Goal: Information Seeking & Learning: Understand process/instructions

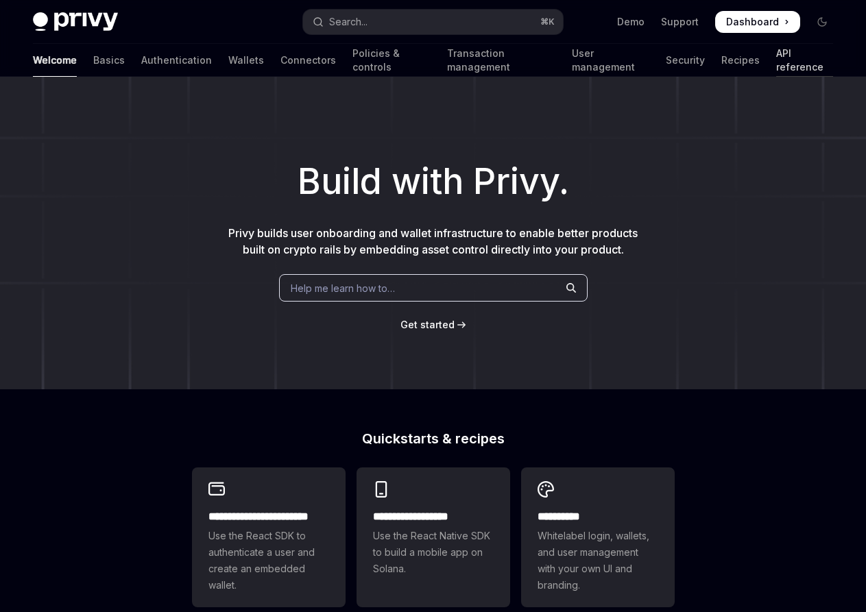
click at [776, 68] on link "API reference" at bounding box center [804, 60] width 57 height 33
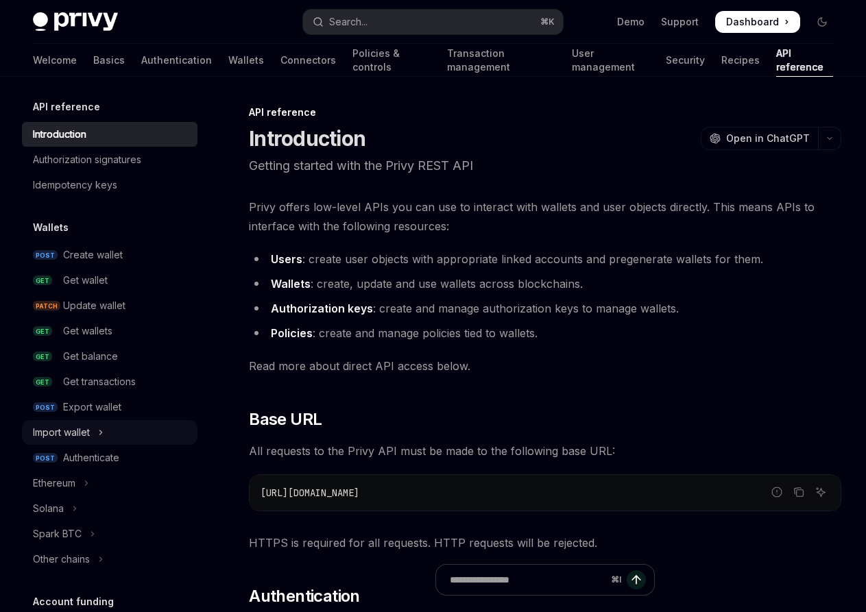
click at [96, 430] on button "Import wallet" at bounding box center [109, 432] width 175 height 25
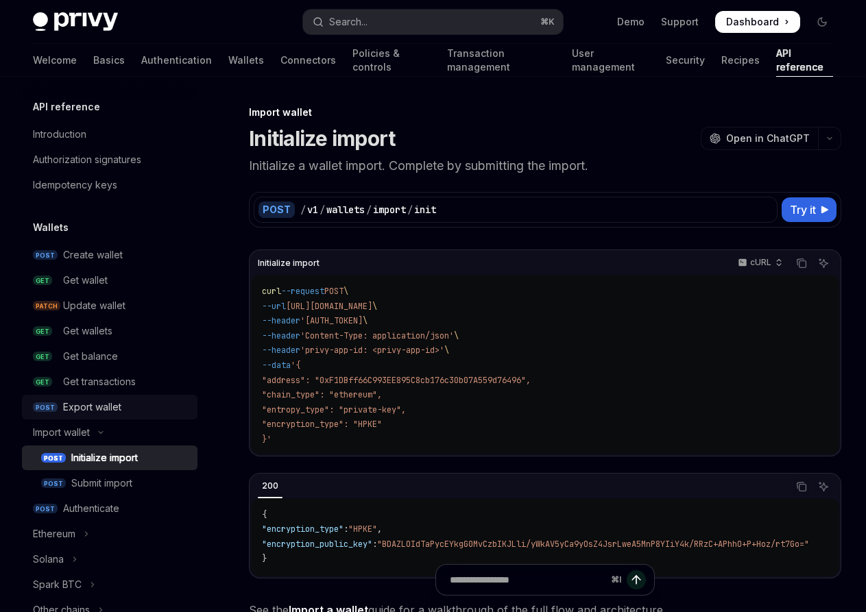
click at [136, 404] on div "Export wallet" at bounding box center [126, 407] width 126 height 16
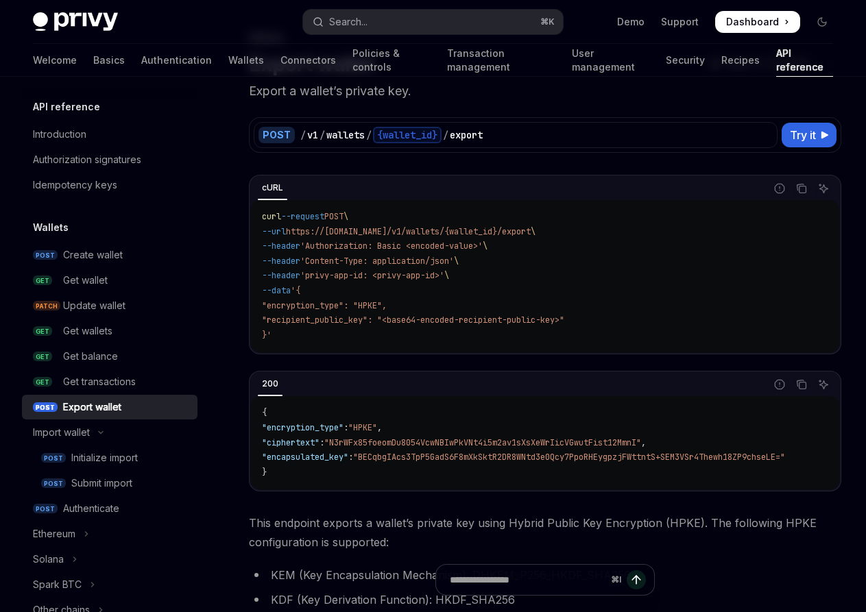
scroll to position [78, 0]
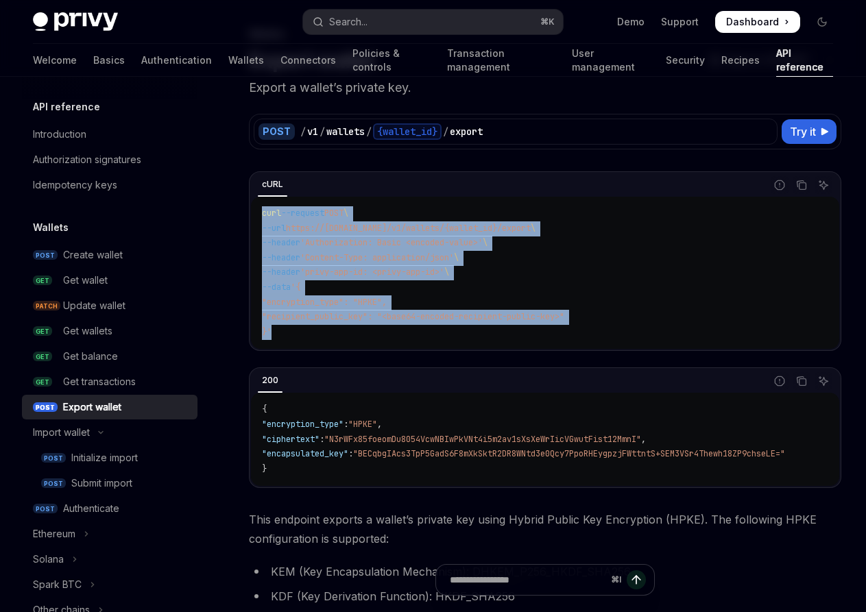
drag, startPoint x: 290, startPoint y: 337, endPoint x: 250, endPoint y: 212, distance: 131.1
click at [250, 212] on div "cURL Report incorrect code Copy Ask AI curl --request POST \ --url https://[DOM…" at bounding box center [545, 261] width 592 height 180
copy code "curl --request POST \ --url https://[DOMAIN_NAME]/v1/wallets/{wallet_id}/export…"
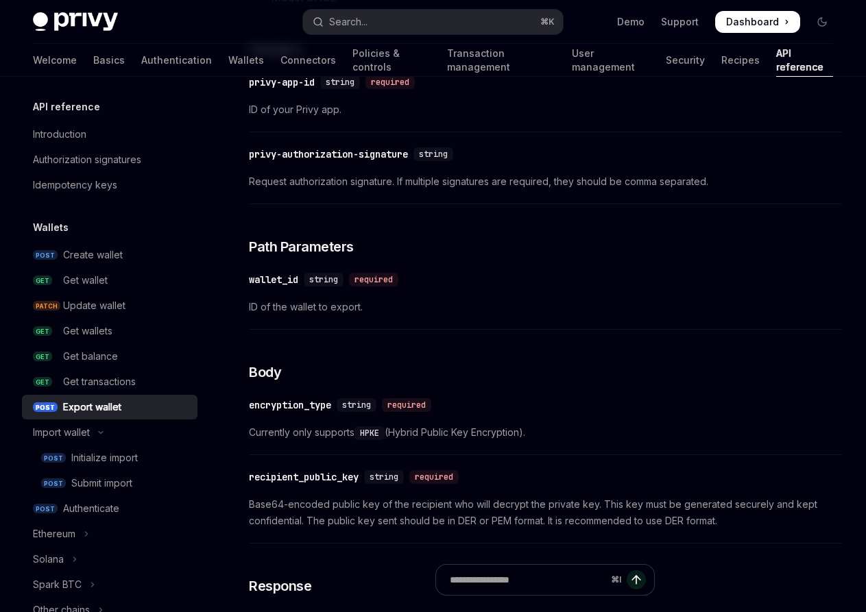
scroll to position [960, 0]
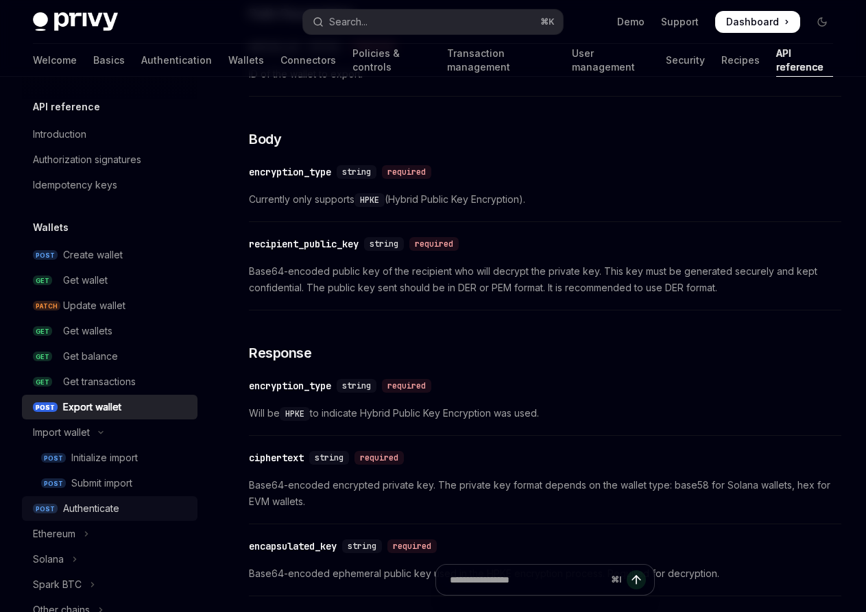
click at [113, 504] on div "Authenticate" at bounding box center [91, 508] width 56 height 16
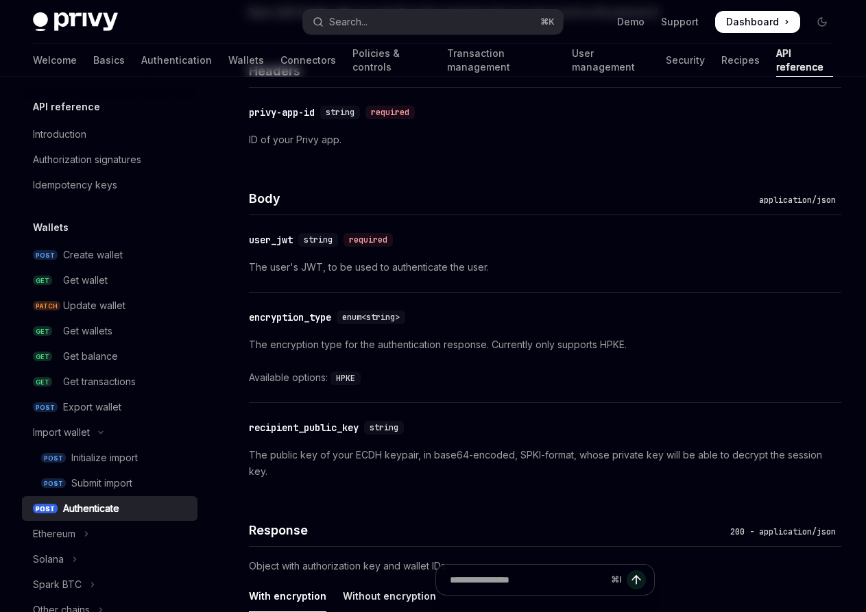
type textarea "*"
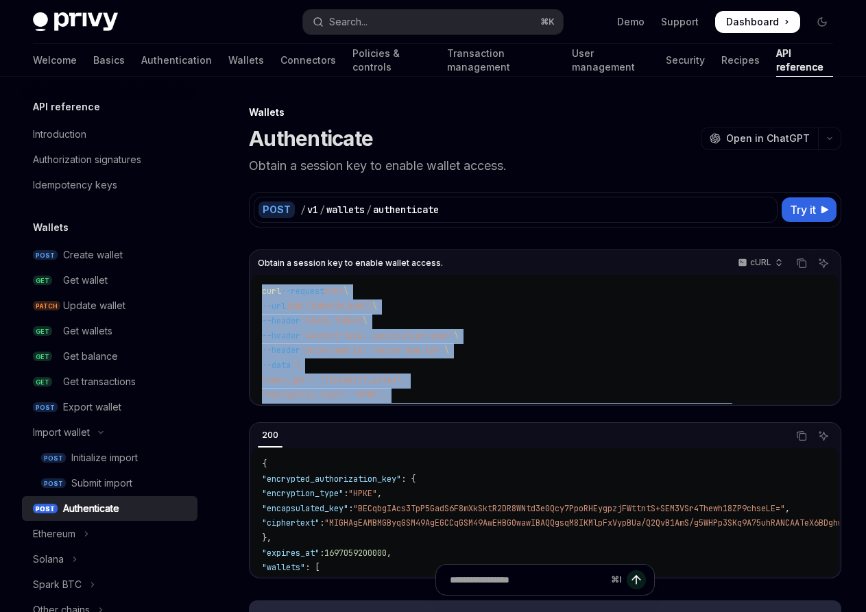
drag, startPoint x: 306, startPoint y: 385, endPoint x: 258, endPoint y: 293, distance: 104.2
click at [258, 292] on div "curl --request POST \ --url [URL][DOMAIN_NAME] \ --header '[AUTH_TOKEN] \ --hea…" at bounding box center [545, 339] width 588 height 129
copy code "curl --request POST \ --url [URL][DOMAIN_NAME] \ --header '[AUTH_TOKEN] \ --hea…"
